Goal: Task Accomplishment & Management: Use online tool/utility

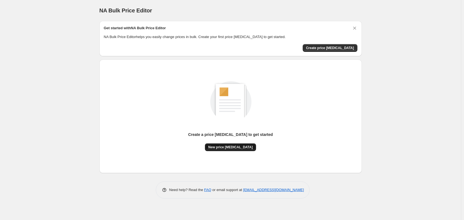
click at [234, 148] on span "New price [MEDICAL_DATA]" at bounding box center [230, 147] width 44 height 4
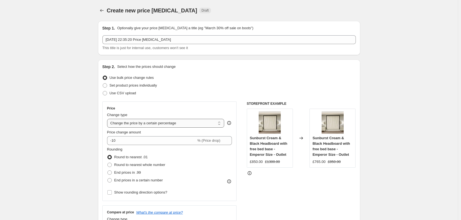
click at [169, 124] on select "Change the price to a certain amount Change the price by a certain amount Chang…" at bounding box center [165, 123] width 117 height 9
select select "no_change"
click at [108, 119] on select "Change the price to a certain amount Change the price by a certain amount Chang…" at bounding box center [165, 123] width 117 height 9
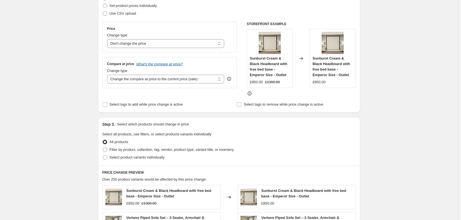
scroll to position [70, 0]
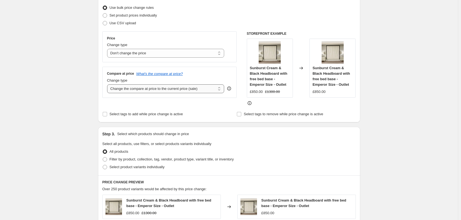
click at [190, 88] on select "Change the compare at price to the current price (sale) Change the compare at p…" at bounding box center [165, 88] width 117 height 9
select select "percentage"
click at [108, 84] on select "Change the compare at price to the current price (sale) Change the compare at p…" at bounding box center [165, 88] width 117 height 9
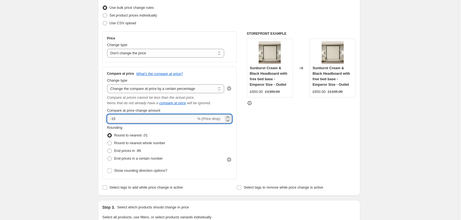
drag, startPoint x: 113, startPoint y: 119, endPoint x: 110, endPoint y: 119, distance: 3.0
click at [110, 119] on input "-15" at bounding box center [151, 119] width 89 height 9
type input "15"
click at [154, 144] on span "Round to nearest whole number" at bounding box center [139, 143] width 51 height 4
click at [108, 141] on input "Round to nearest whole number" at bounding box center [107, 141] width 0 height 0
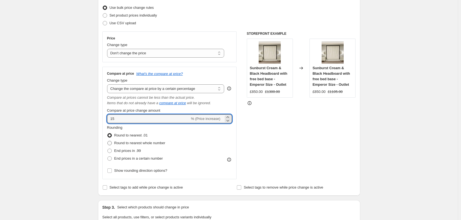
radio input "true"
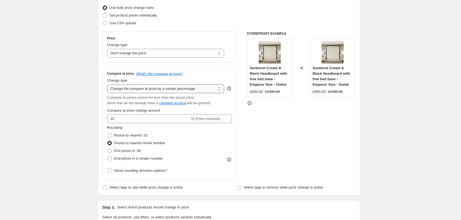
click at [170, 92] on select "Change the compare at price to the current price (sale) Change the compare at p…" at bounding box center [165, 88] width 117 height 9
select select "remove"
click at [108, 84] on select "Change the compare at price to the current price (sale) Change the compare at p…" at bounding box center [165, 88] width 117 height 9
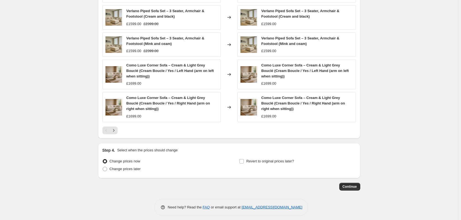
scroll to position [291, 0]
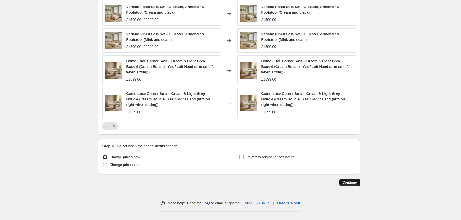
click at [344, 182] on button "Continue" at bounding box center [349, 183] width 21 height 8
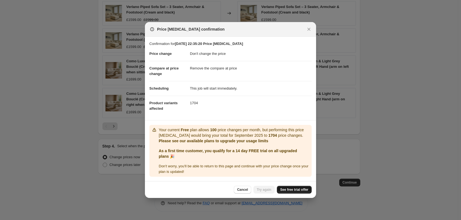
click at [291, 190] on span "See free trial offer" at bounding box center [294, 190] width 28 height 4
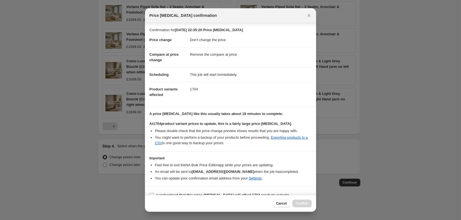
scroll to position [9, 0]
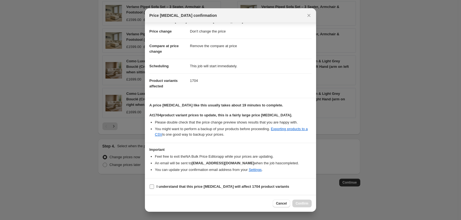
click at [214, 187] on b "I understand that this price change job will affect 1704 product variants" at bounding box center [223, 187] width 133 height 4
click at [154, 187] on input "I understand that this price change job will affect 1704 product variants" at bounding box center [152, 187] width 4 height 4
checkbox input "true"
click at [302, 202] on span "Confirm" at bounding box center [302, 204] width 13 height 4
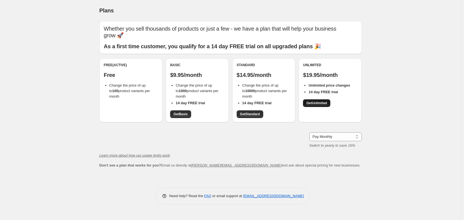
click at [309, 101] on span "Get Unlimited" at bounding box center [316, 103] width 21 height 4
